Goal: Task Accomplishment & Management: Use online tool/utility

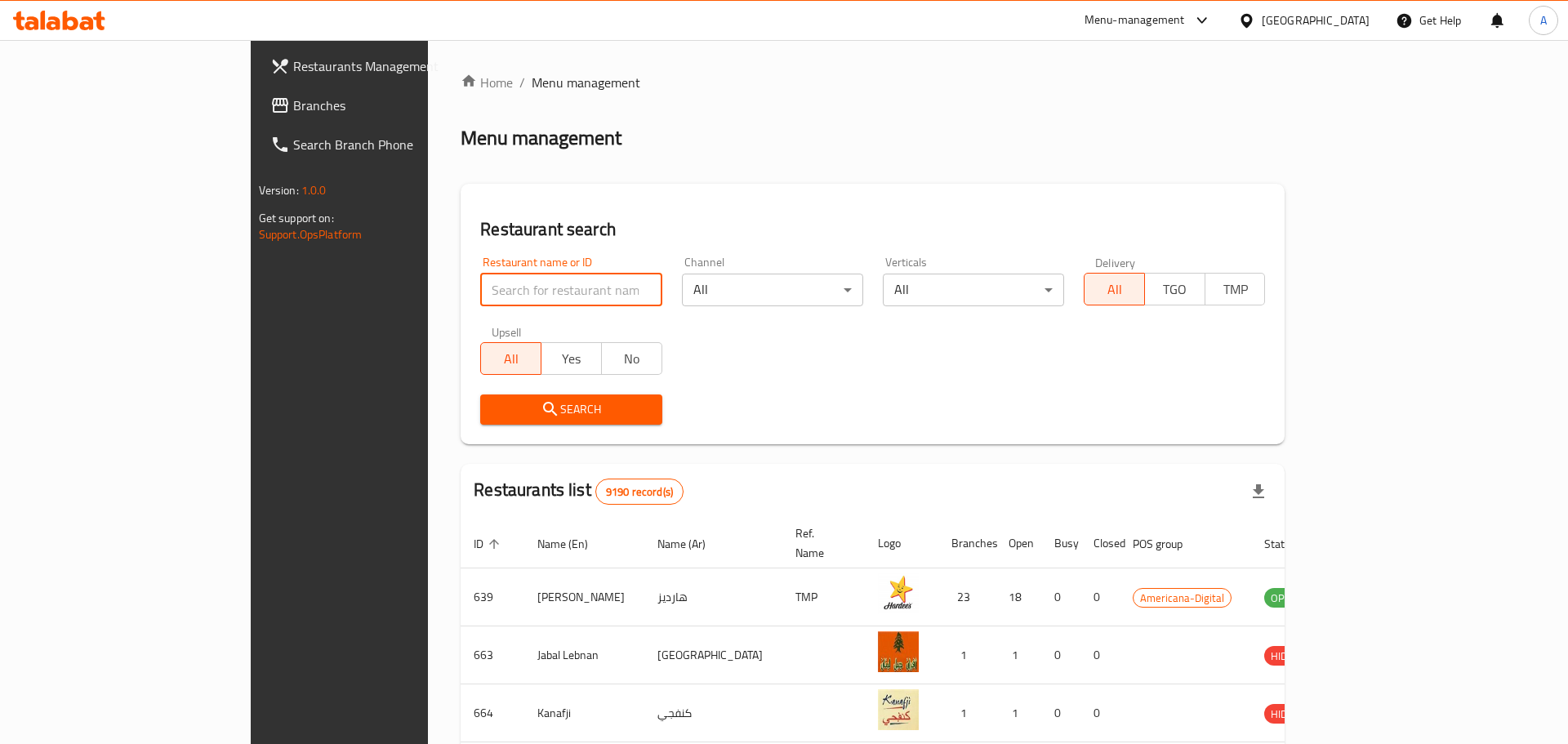
click at [480, 286] on input "search" at bounding box center [571, 289] width 182 height 33
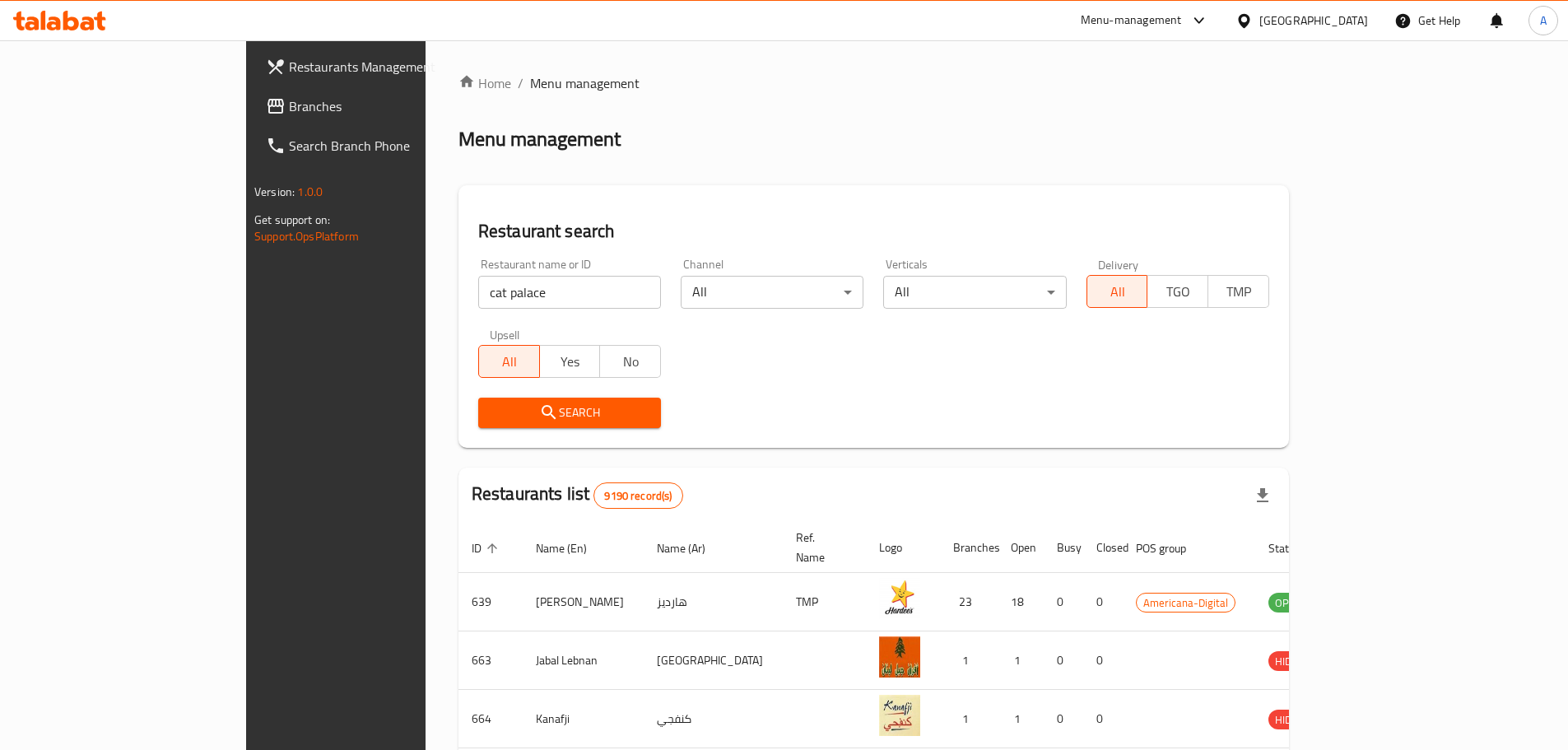
click at [492, 413] on span "Search" at bounding box center [570, 413] width 157 height 20
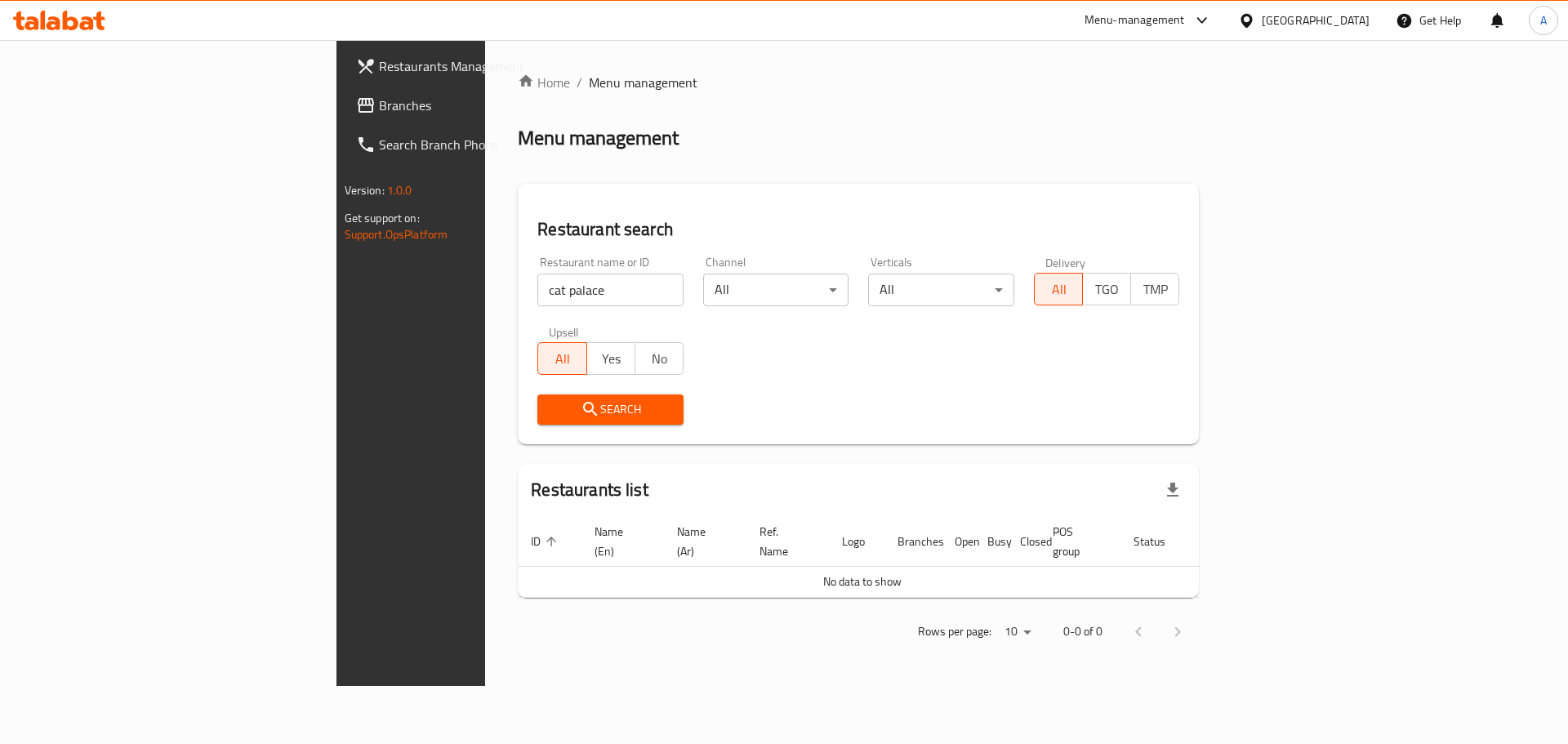
click at [538, 286] on input "cat palace" at bounding box center [611, 289] width 146 height 33
click at [538, 290] on input "cat palace" at bounding box center [611, 289] width 146 height 33
type input "cat planet"
click button "Search" at bounding box center [611, 409] width 146 height 30
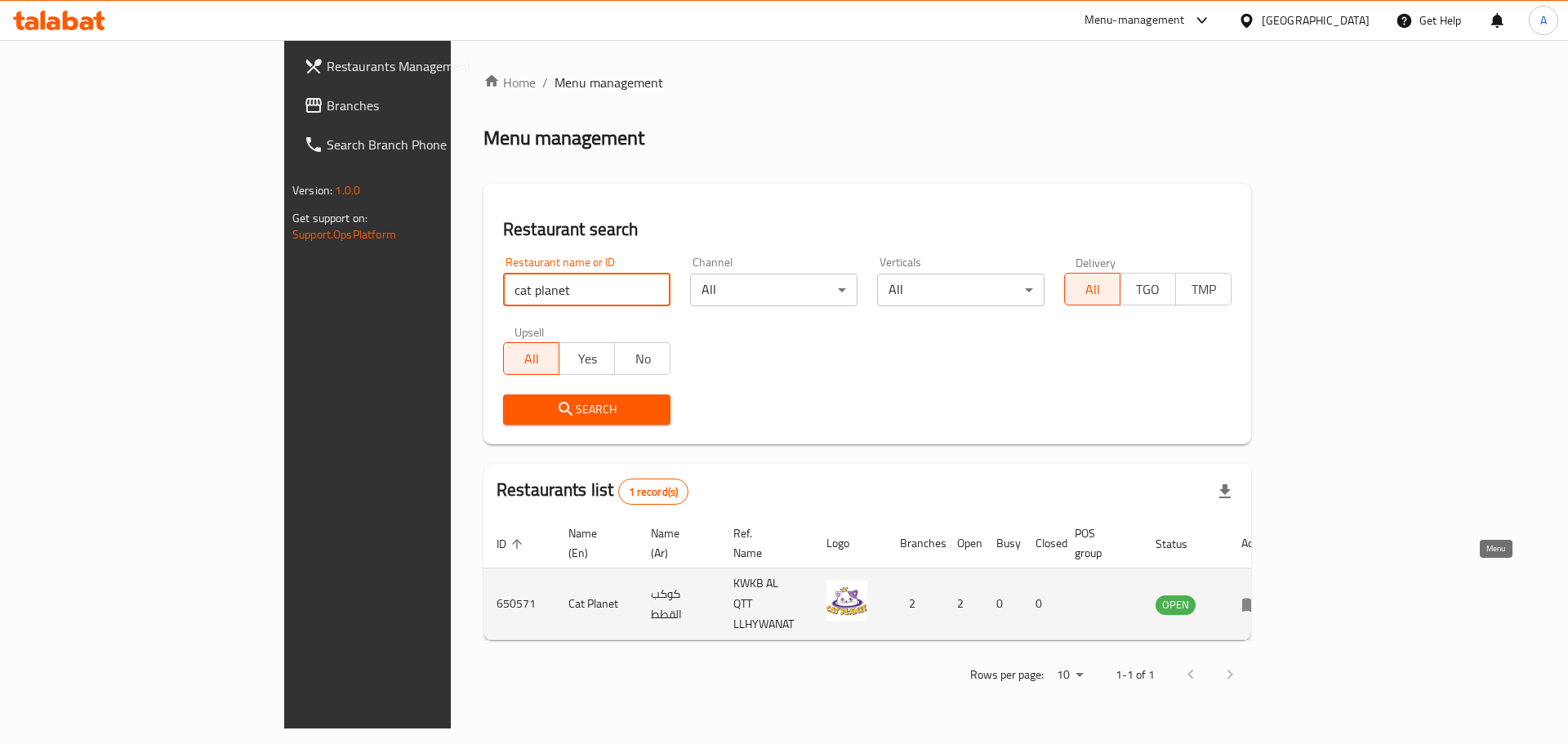
click at [1272, 594] on link "enhanced table" at bounding box center [1257, 604] width 30 height 19
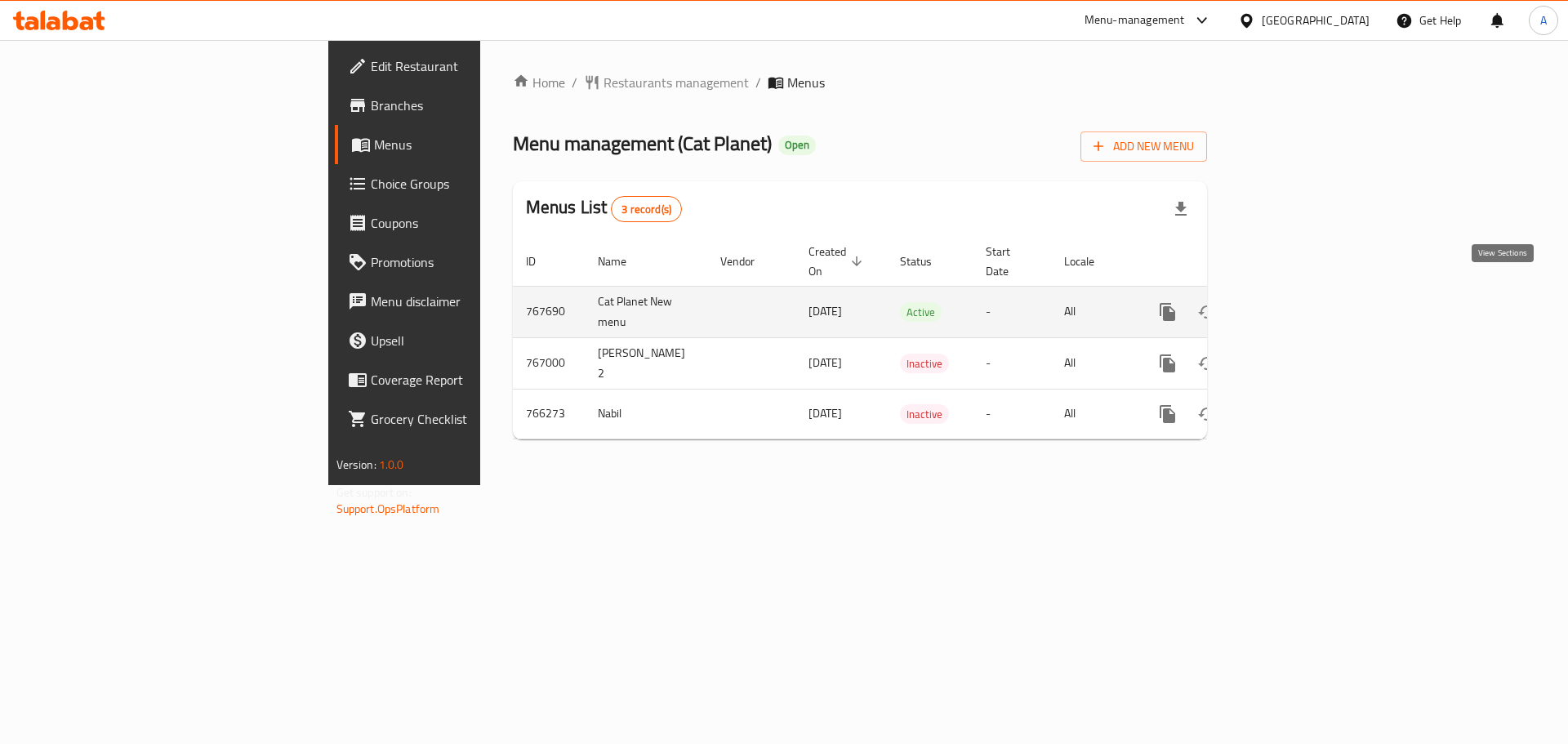
click at [1306, 293] on link "enhanced table" at bounding box center [1285, 312] width 40 height 40
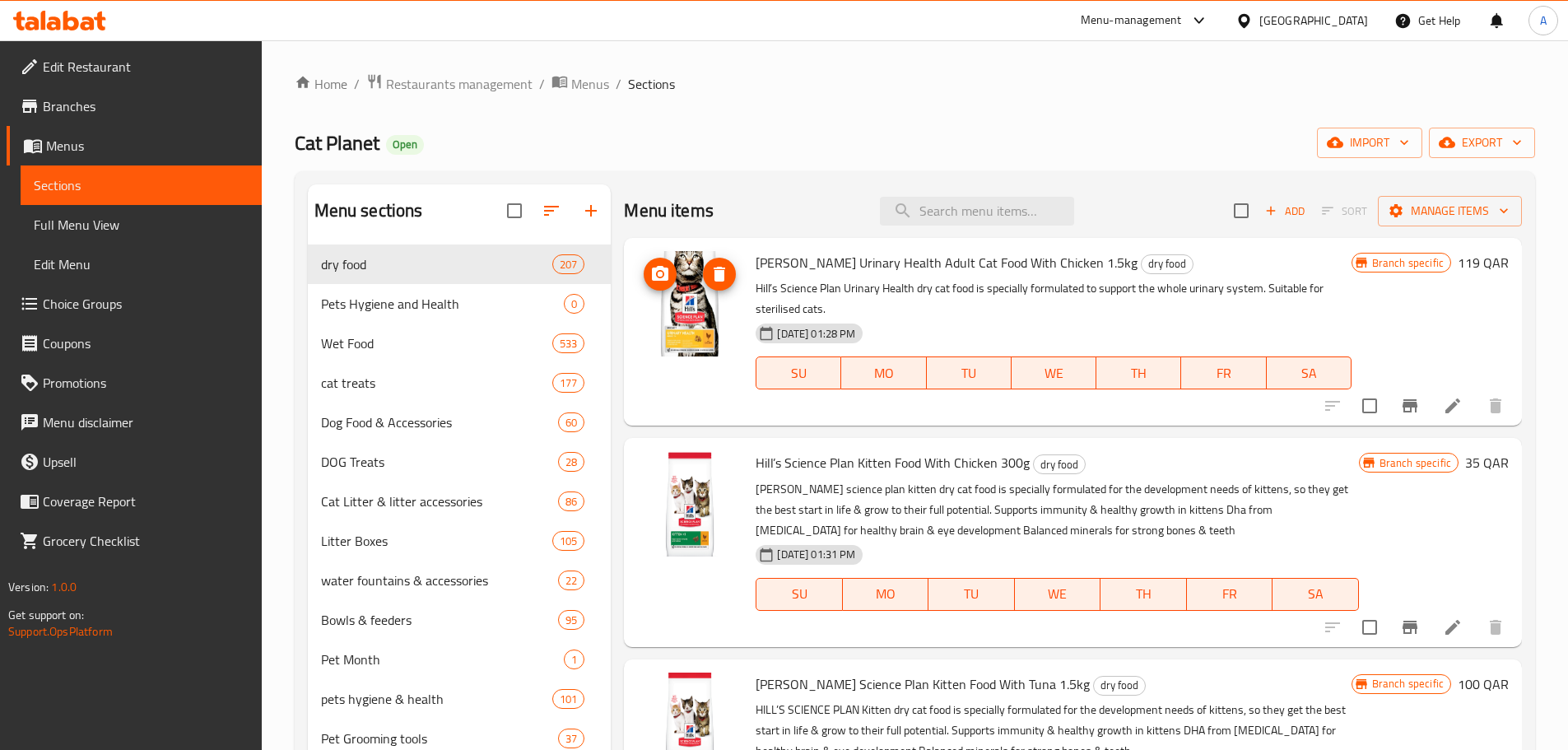
click at [714, 306] on img at bounding box center [690, 303] width 105 height 105
click at [696, 320] on img at bounding box center [690, 303] width 105 height 105
click at [1499, 138] on span "export" at bounding box center [1482, 142] width 80 height 20
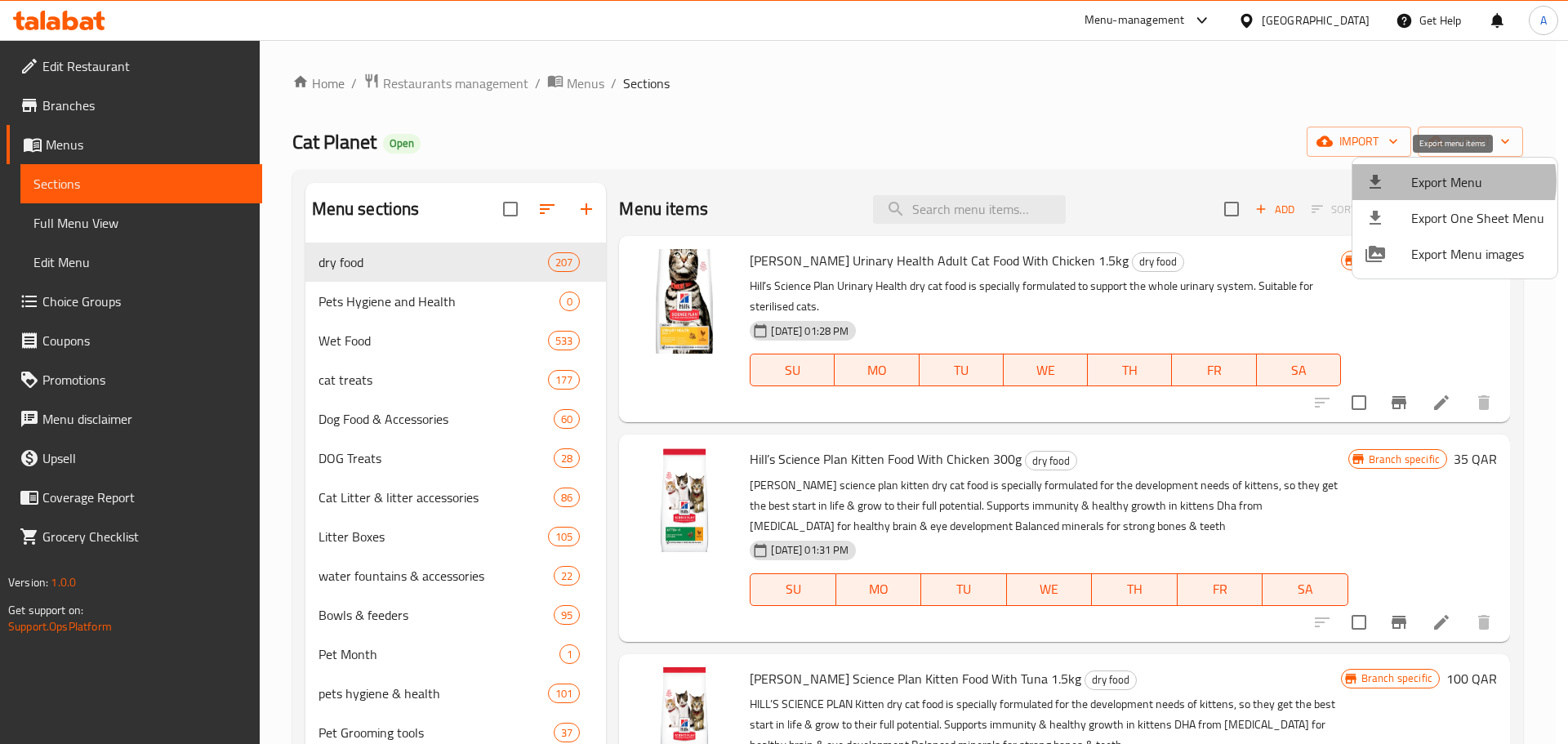
click at [1445, 182] on span "Export Menu" at bounding box center [1478, 182] width 133 height 19
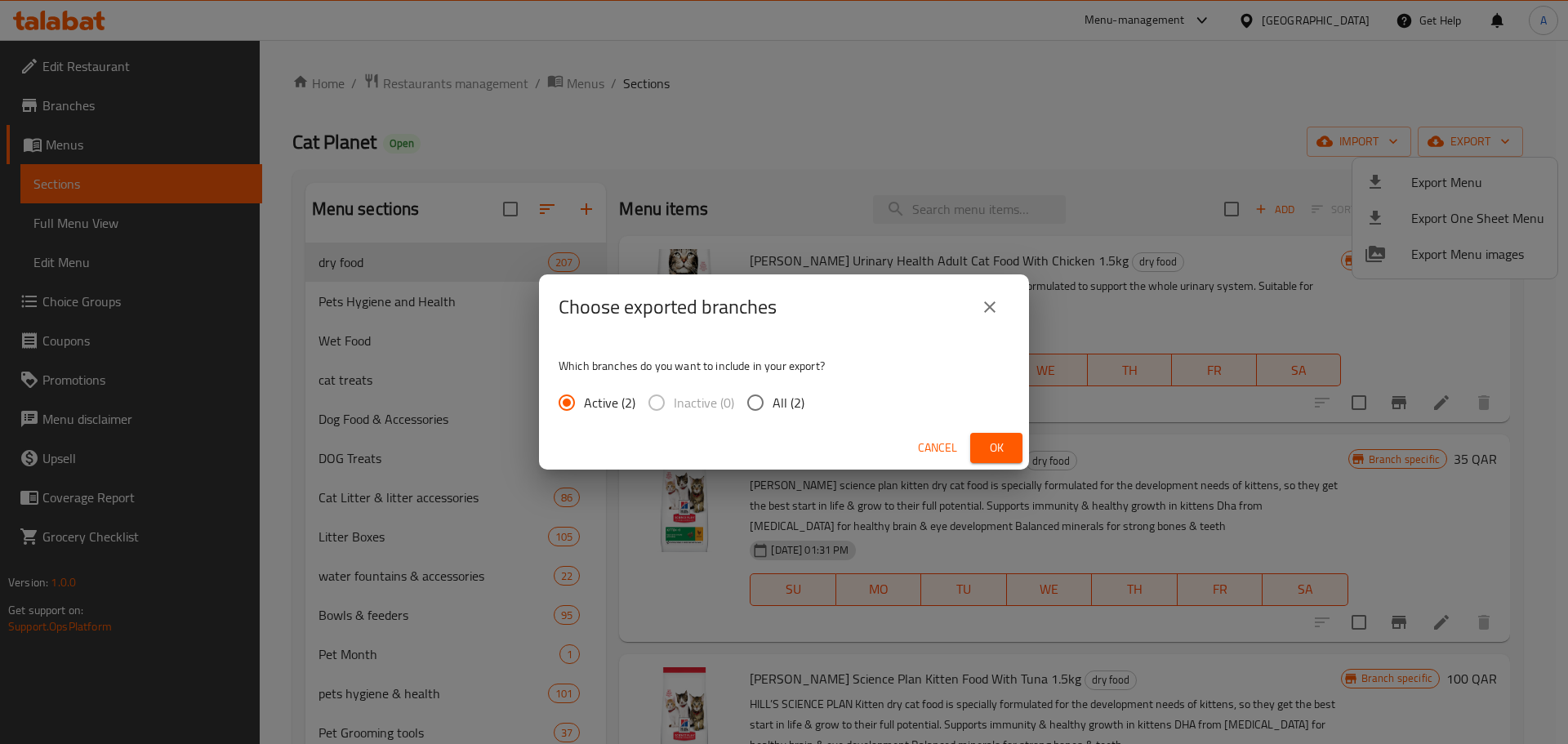
click at [997, 443] on span "Ok" at bounding box center [996, 447] width 26 height 20
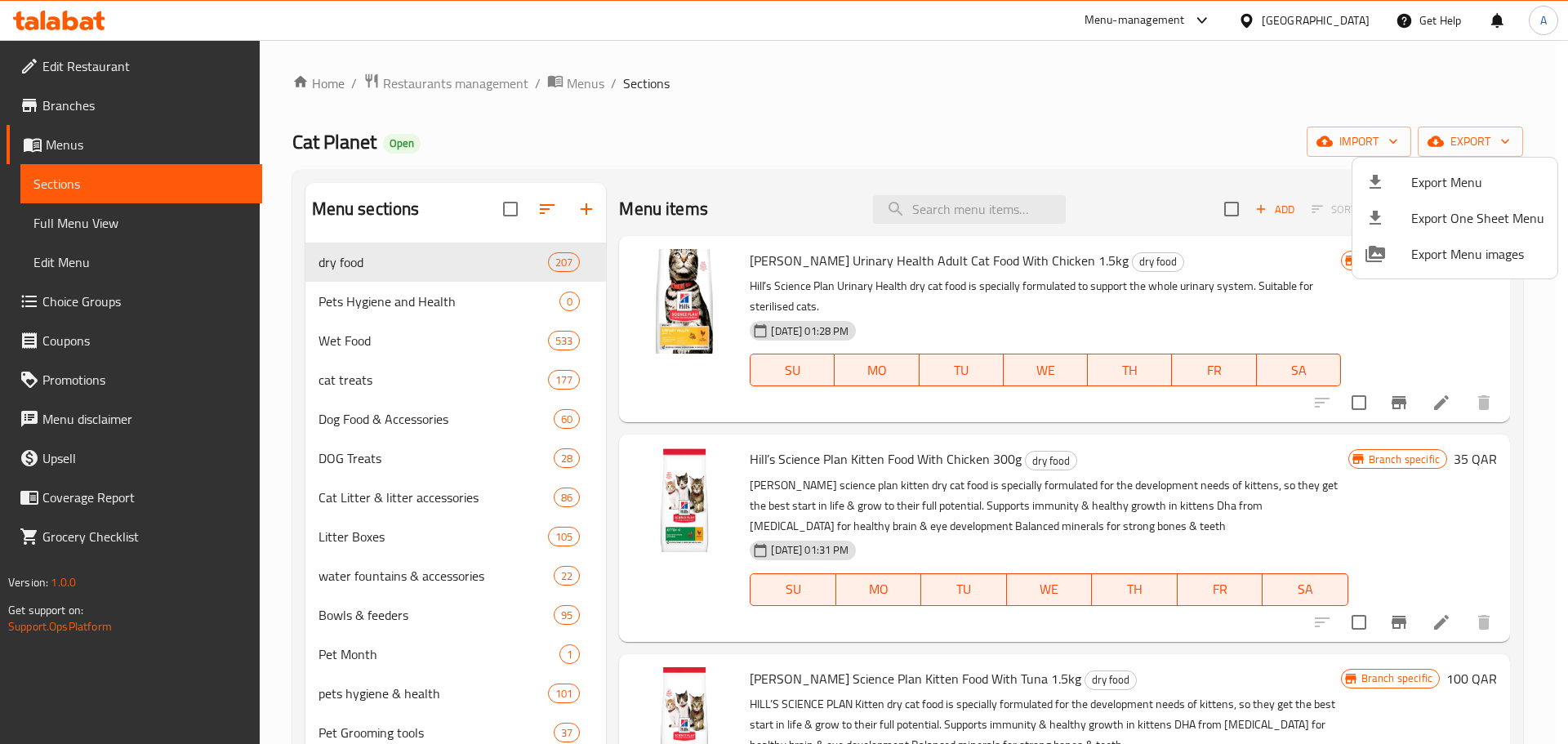
click at [585, 82] on div at bounding box center [784, 372] width 1568 height 744
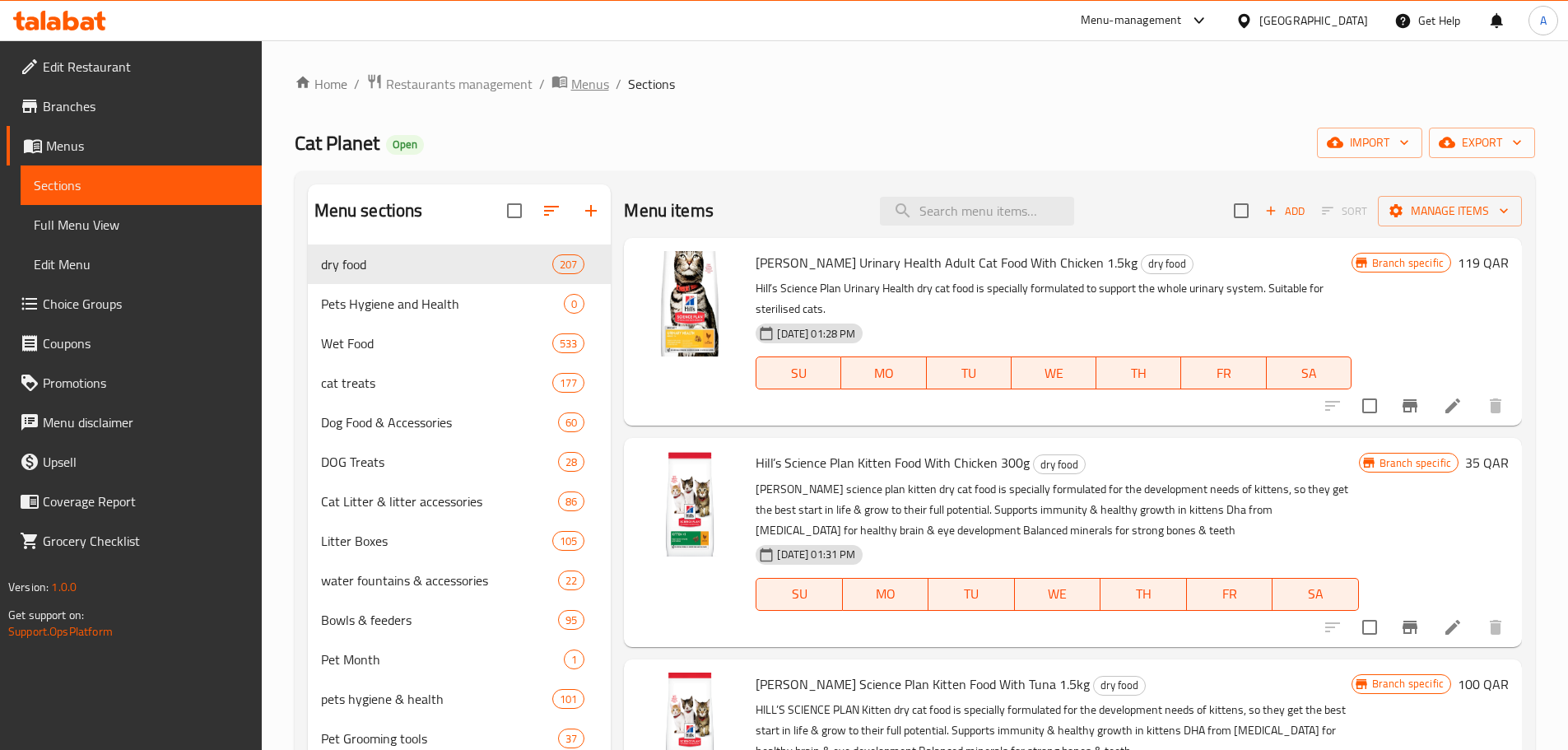
click at [581, 82] on span "Menus" at bounding box center [590, 83] width 38 height 19
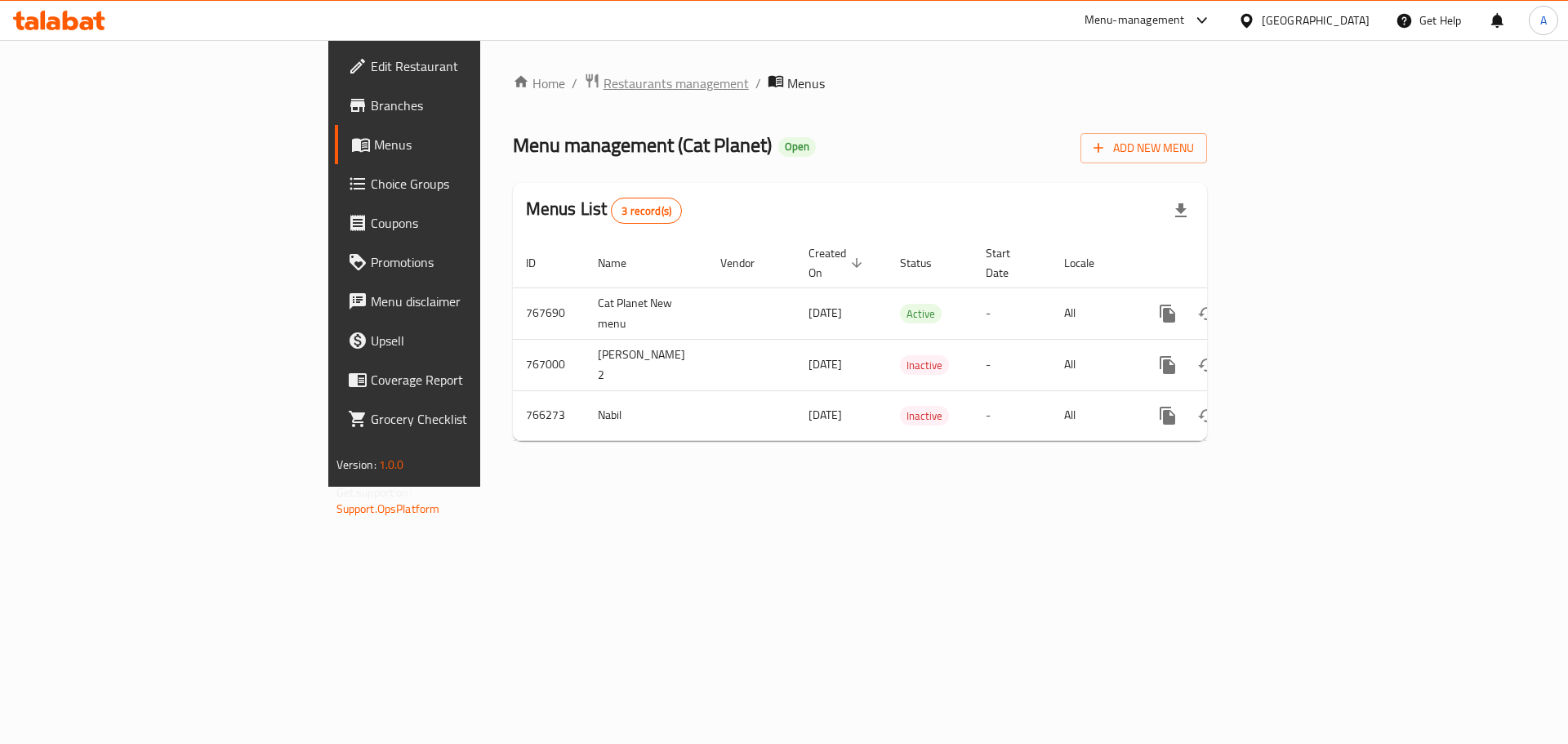
click at [604, 87] on span "Restaurants management" at bounding box center [676, 82] width 146 height 19
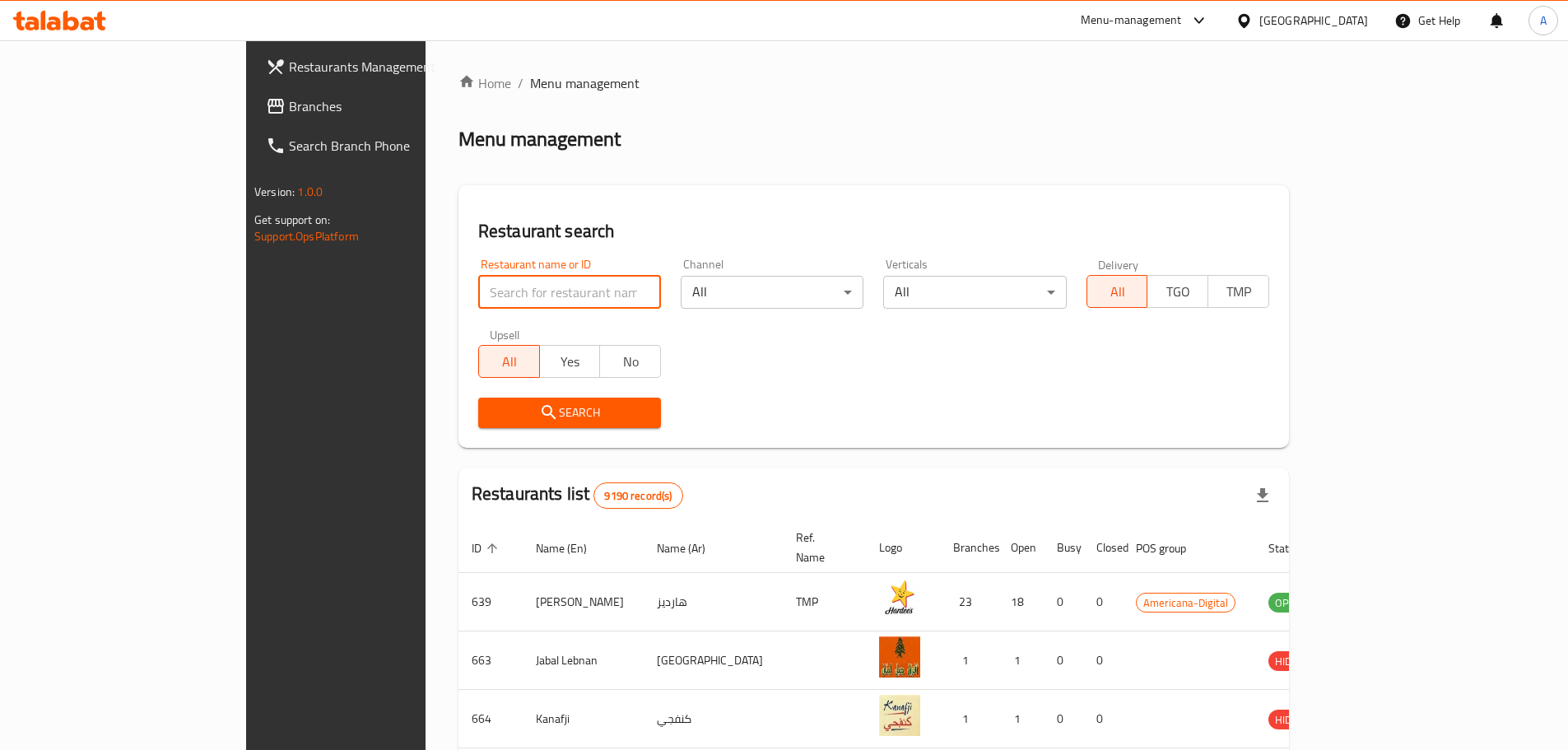
click at [492, 286] on input "search" at bounding box center [570, 292] width 183 height 33
type input "biovet"
click button "Search" at bounding box center [570, 413] width 183 height 31
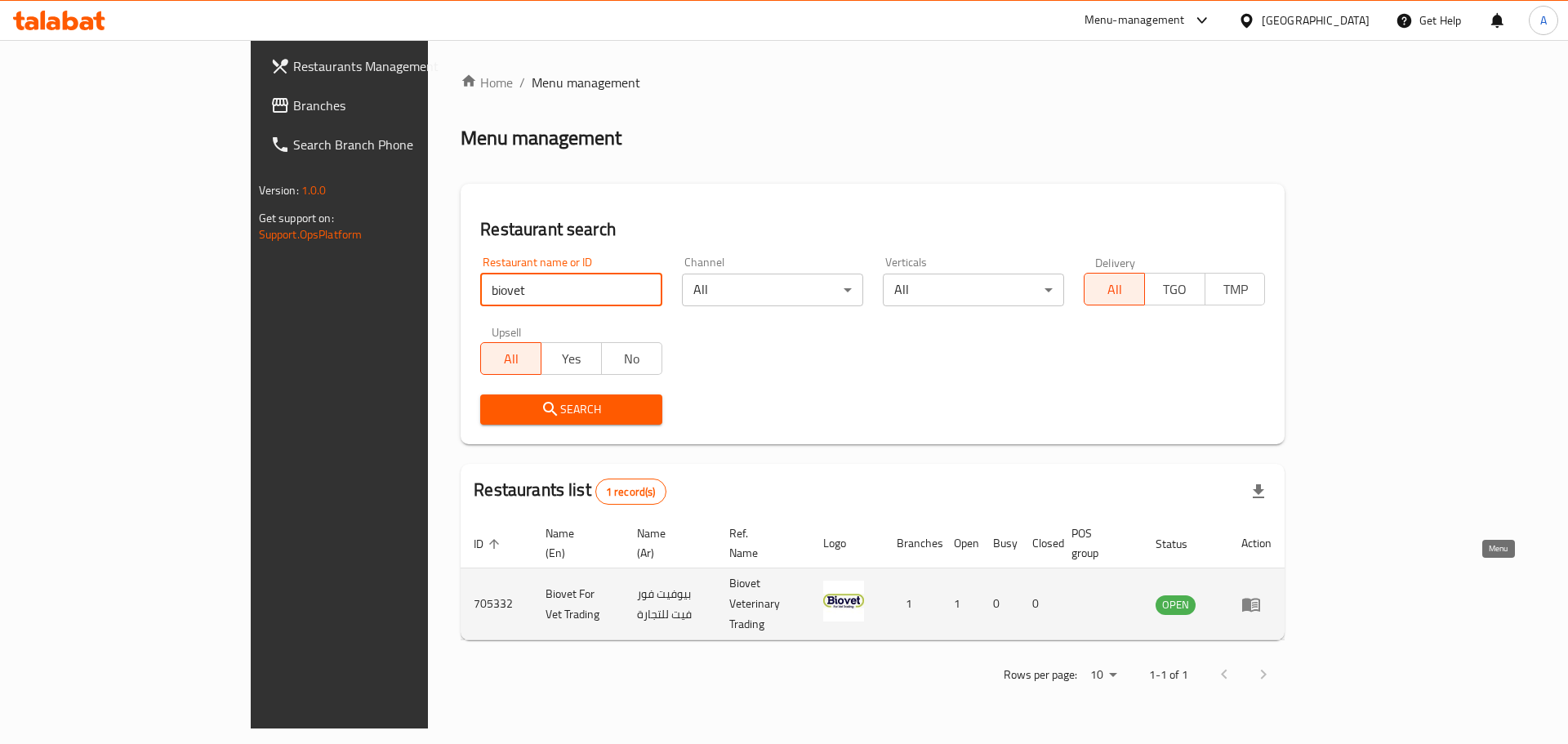
click at [1261, 594] on icon "enhanced table" at bounding box center [1251, 604] width 19 height 19
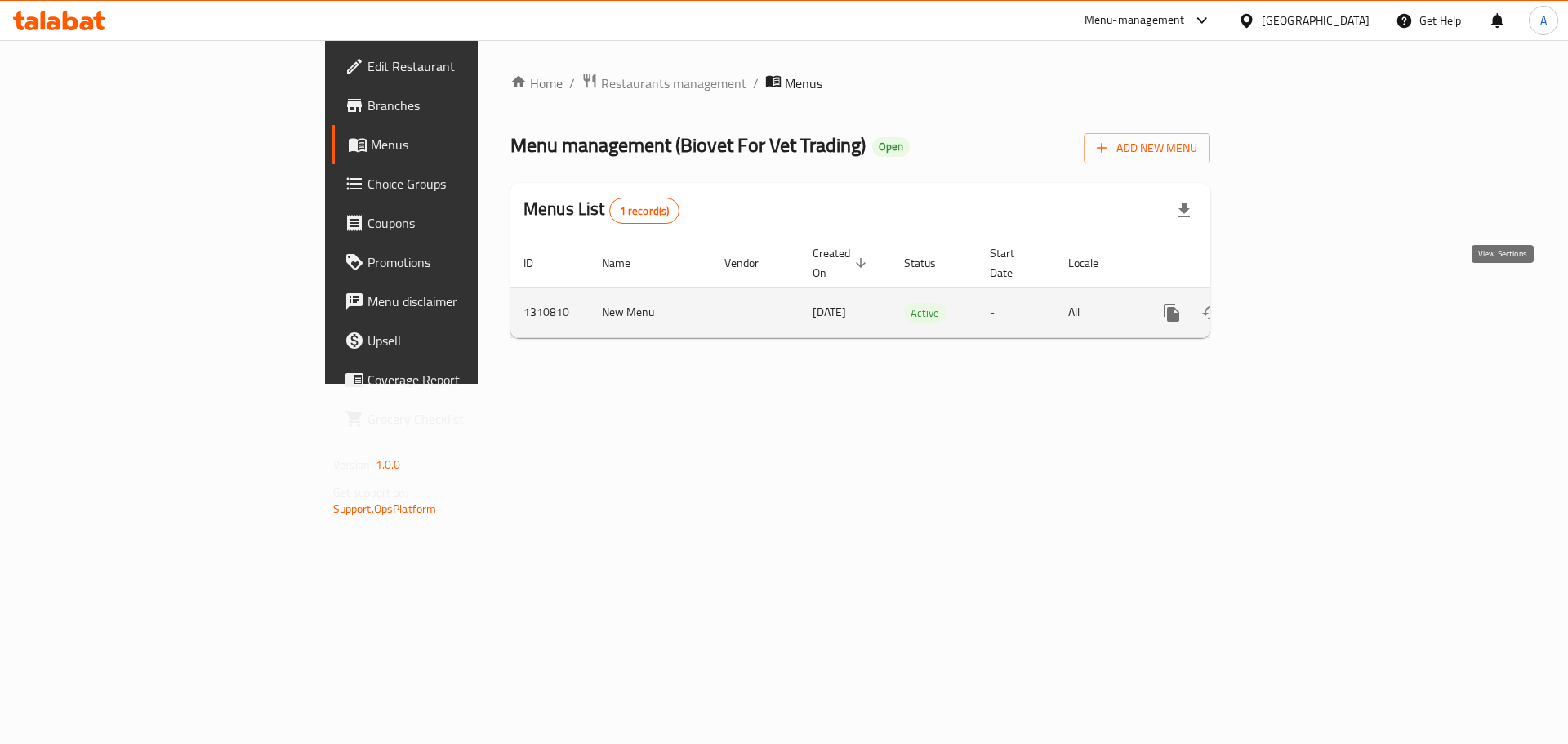
click at [1300, 303] on icon "enhanced table" at bounding box center [1290, 312] width 19 height 19
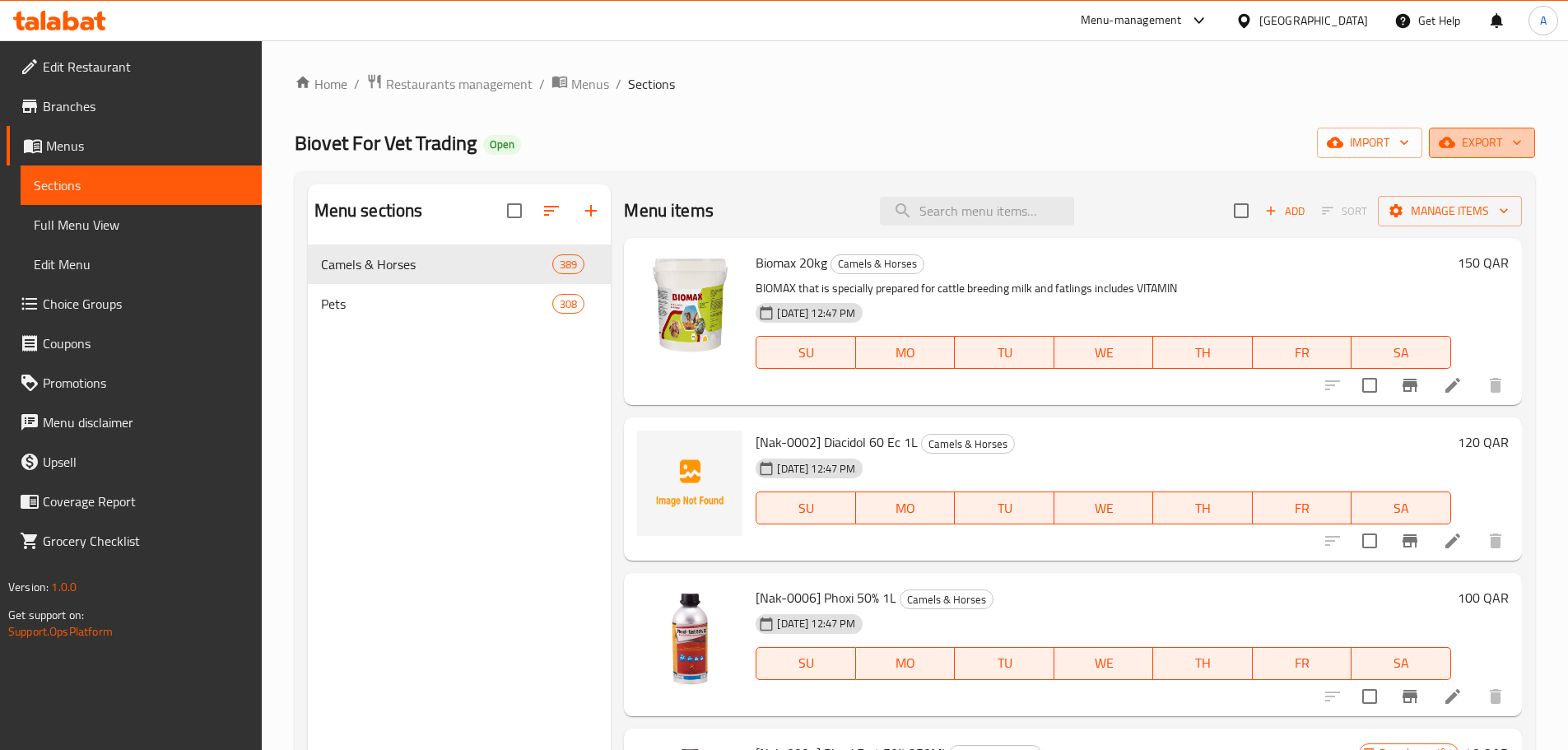
click at [1472, 144] on span "export" at bounding box center [1482, 142] width 80 height 20
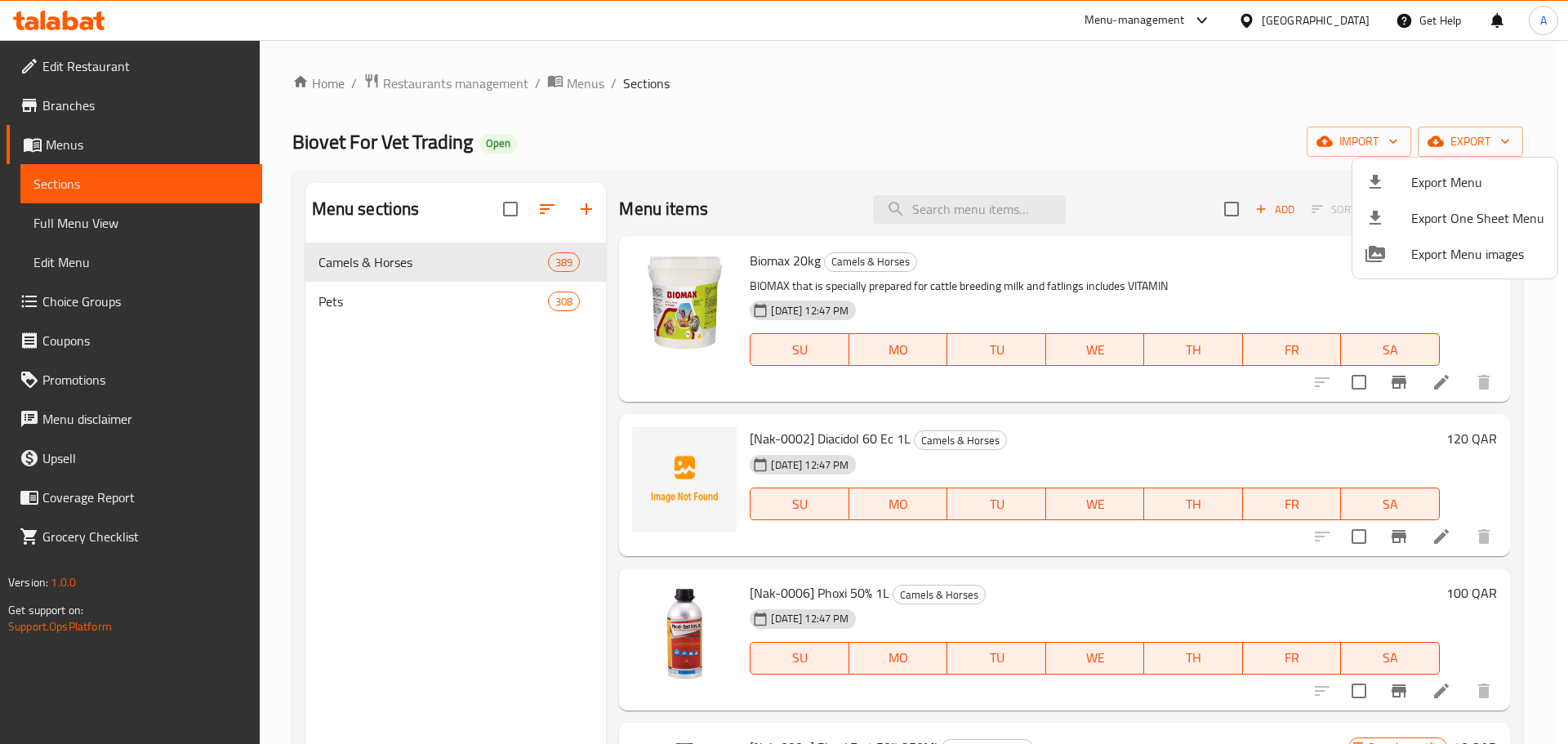
click at [562, 267] on div at bounding box center [784, 372] width 1568 height 744
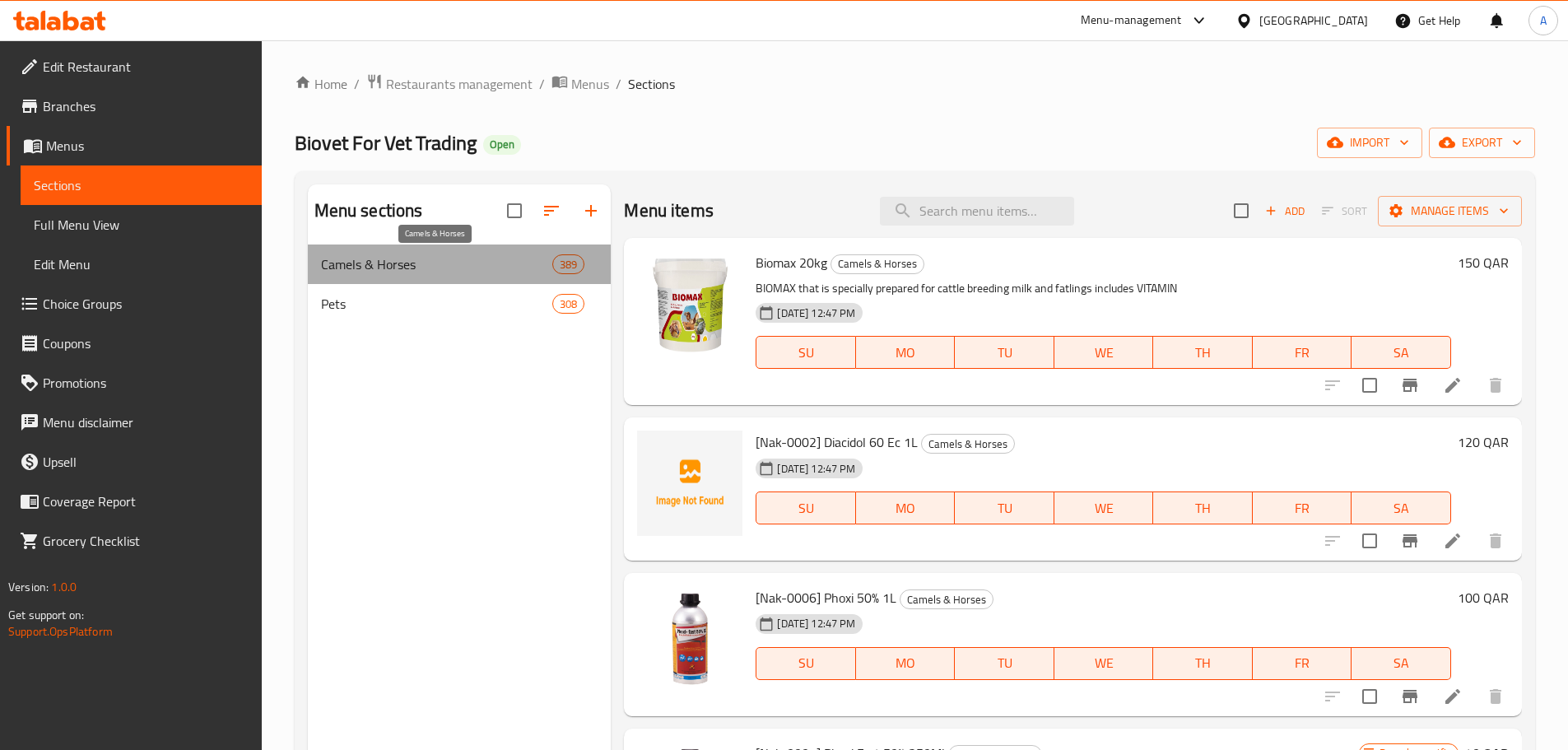
click at [368, 266] on span "Camels & Horses" at bounding box center [436, 264] width 231 height 19
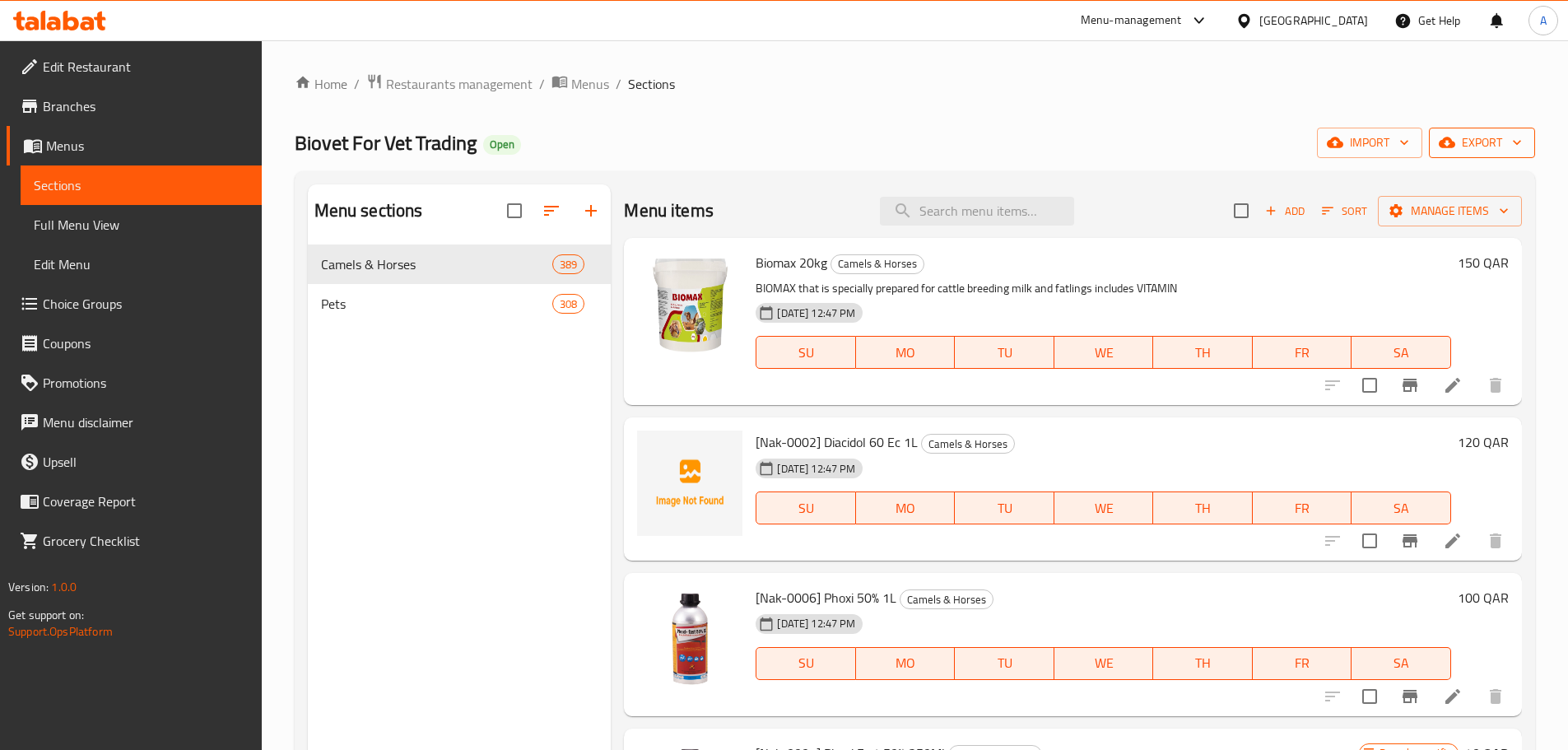
click at [1485, 149] on span "export" at bounding box center [1482, 142] width 80 height 20
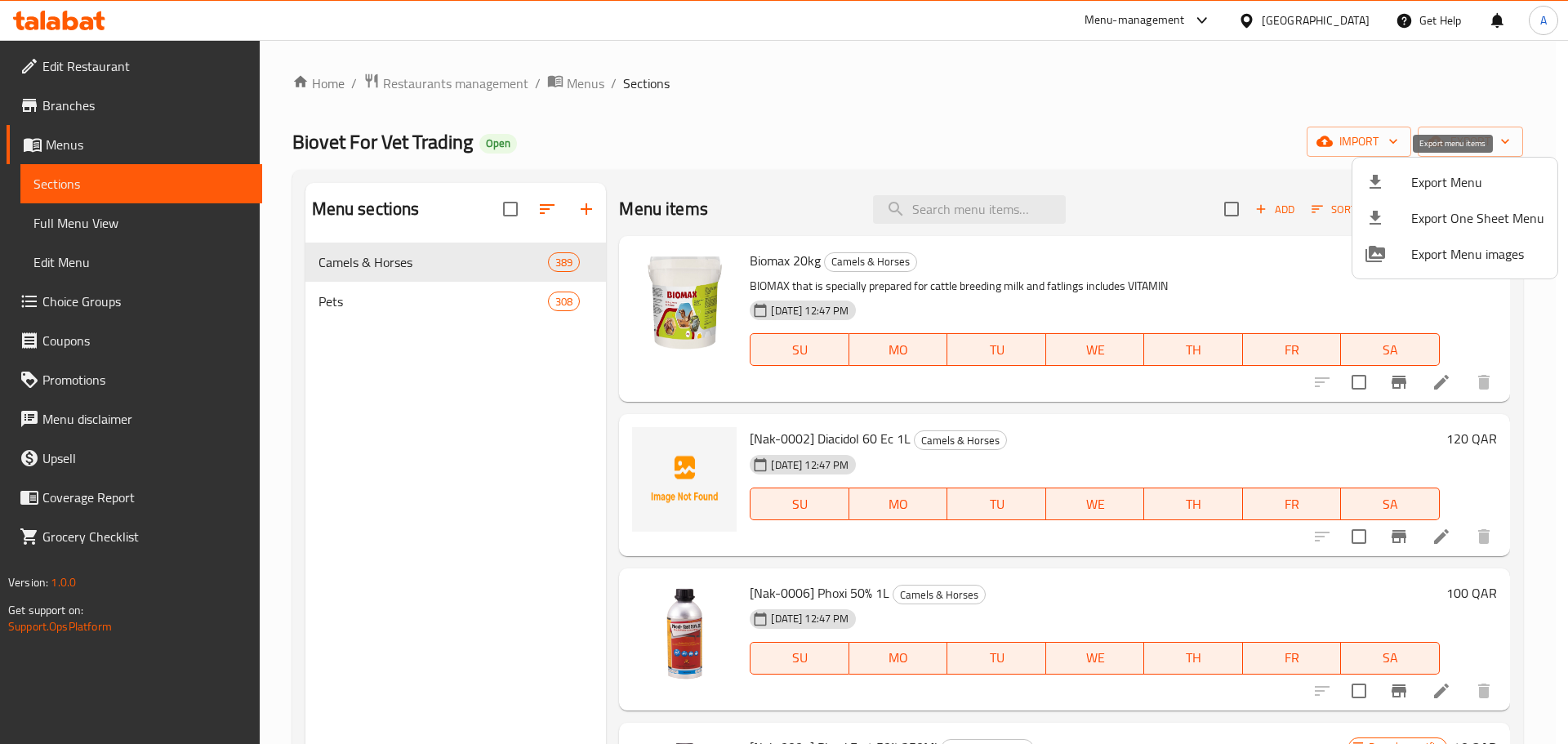
click at [1465, 190] on span "Export Menu" at bounding box center [1478, 182] width 133 height 19
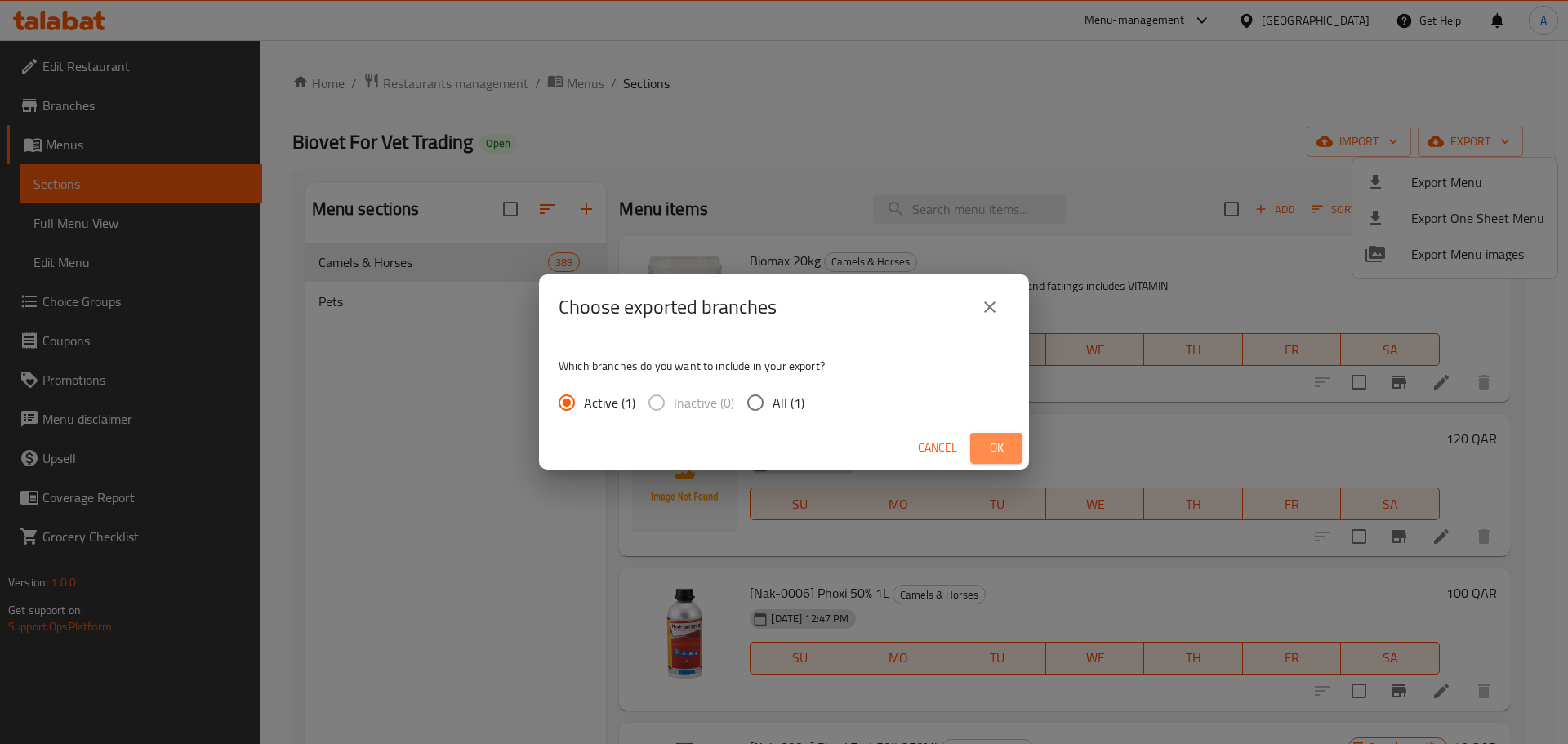
click at [991, 447] on span "Ok" at bounding box center [996, 447] width 26 height 20
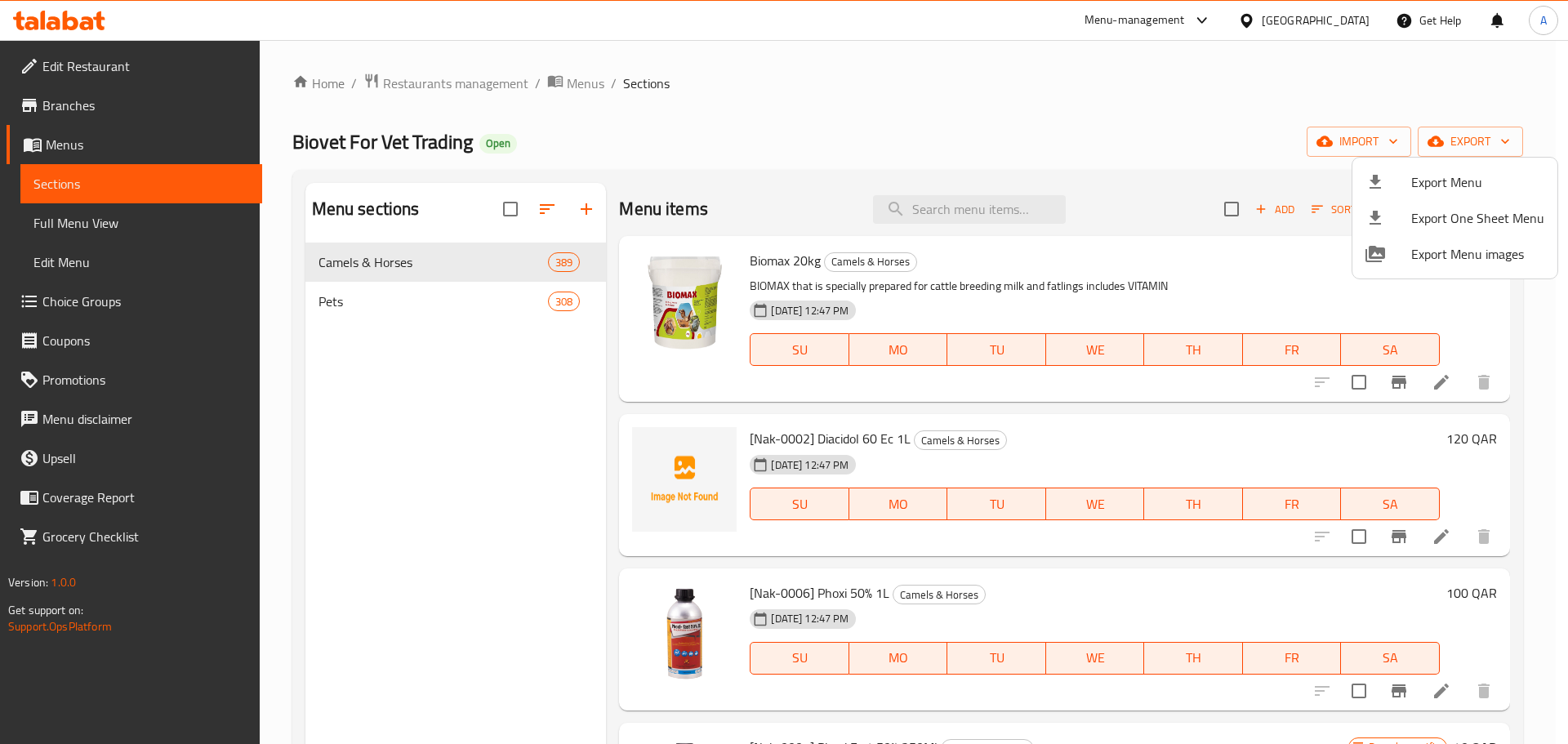
click at [466, 77] on div at bounding box center [784, 372] width 1568 height 744
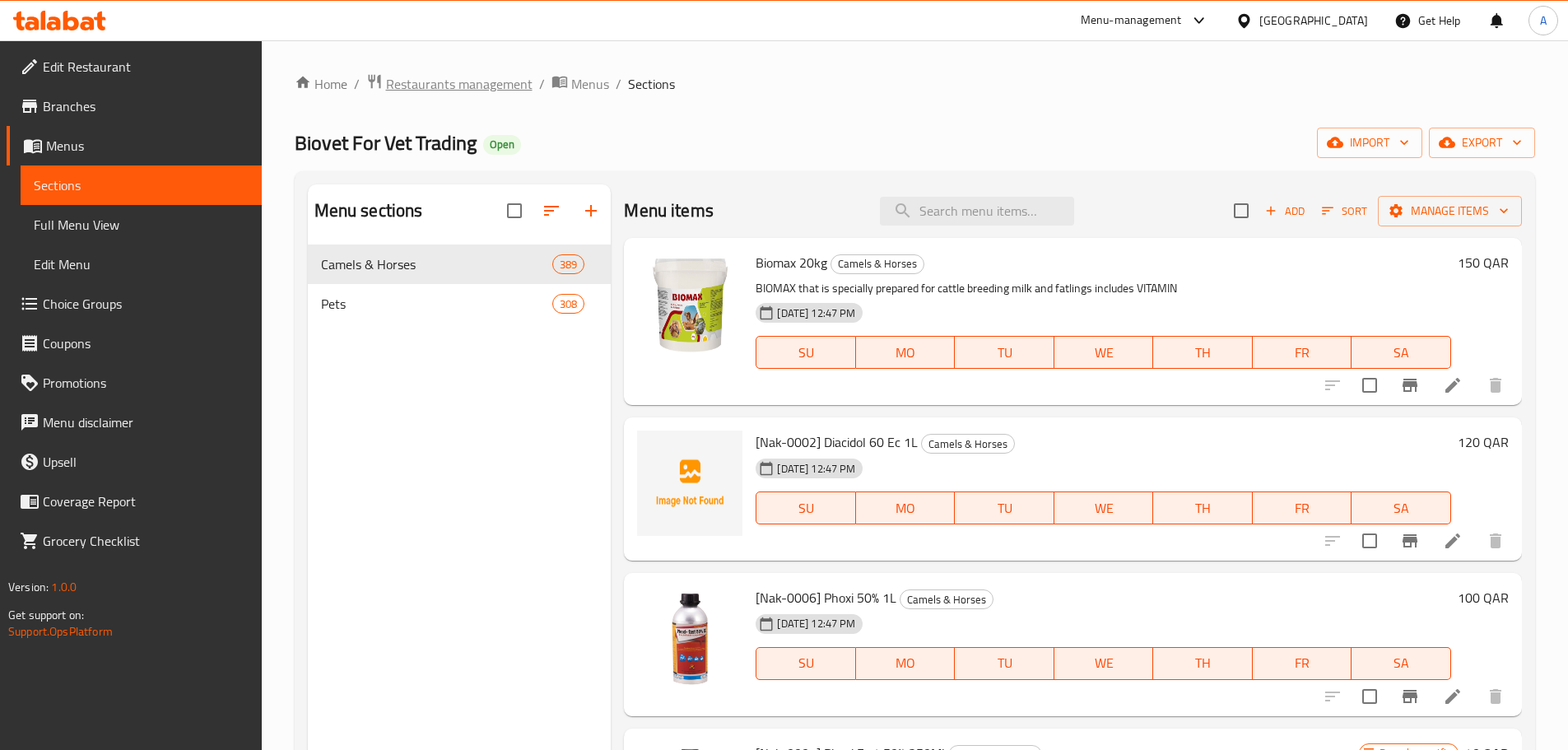
click at [470, 80] on span "Restaurants management" at bounding box center [459, 83] width 147 height 19
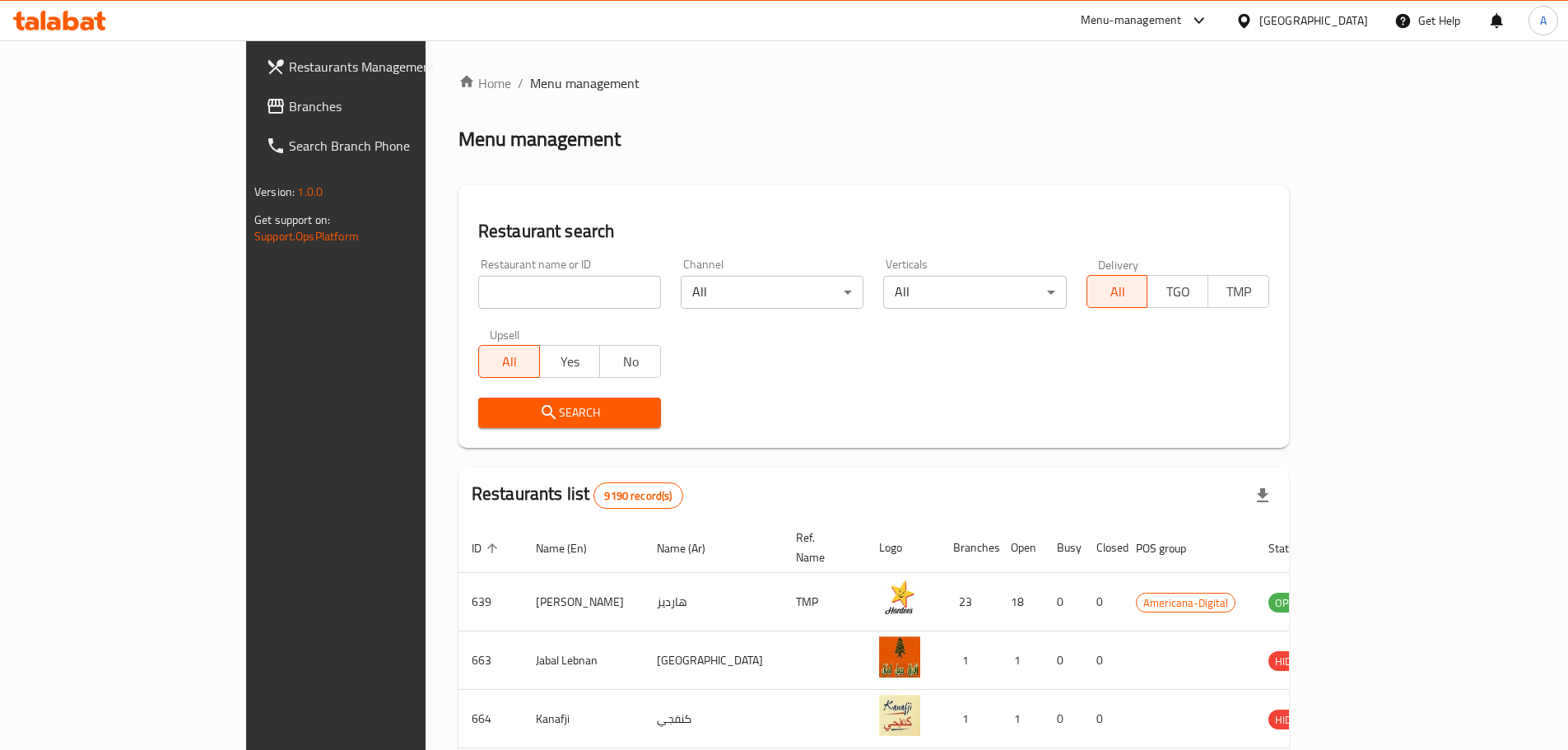
click at [485, 293] on input "search" at bounding box center [570, 292] width 183 height 33
type input "lebami"
click at [495, 414] on span "Search" at bounding box center [570, 413] width 157 height 20
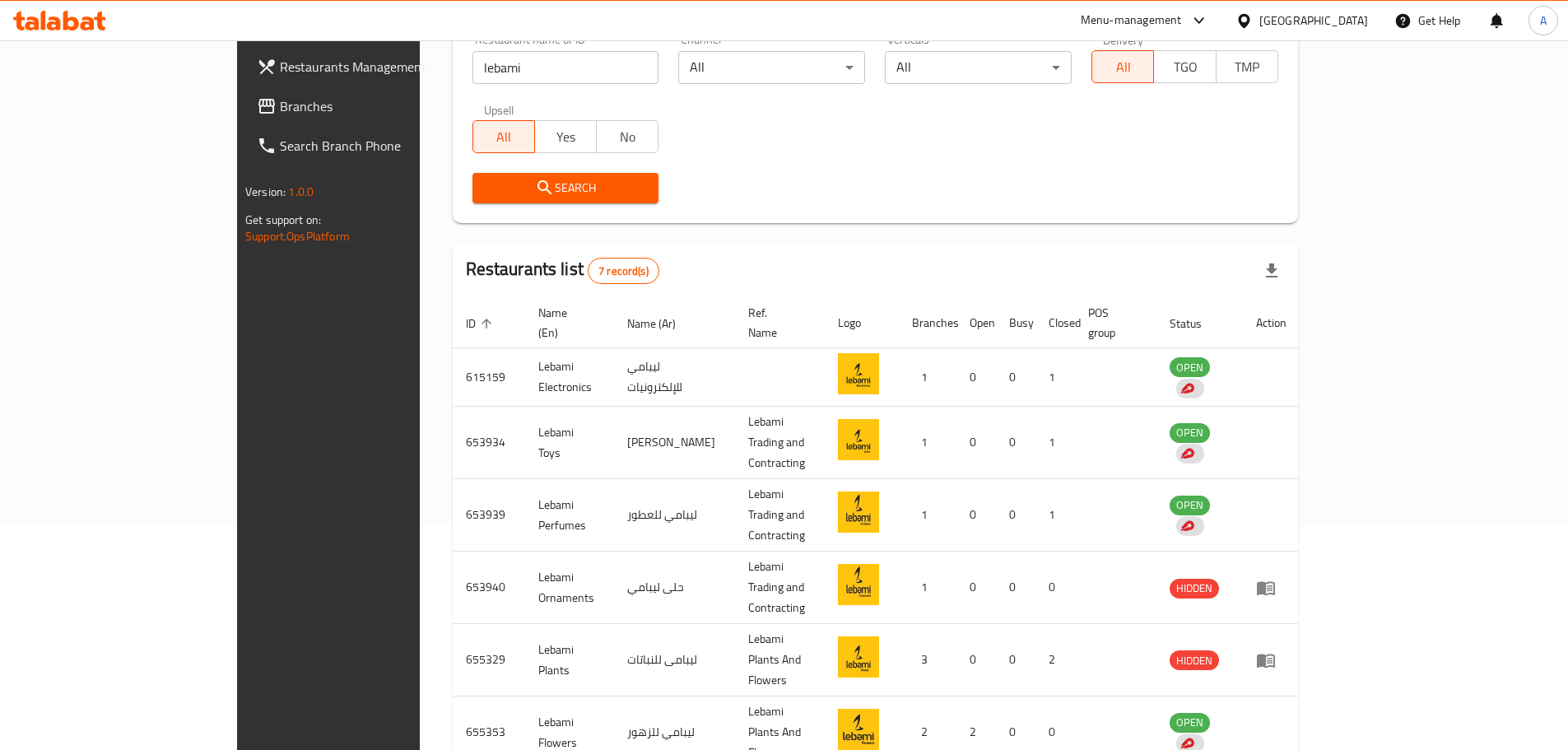
scroll to position [247, 0]
